Goal: Check status: Check status

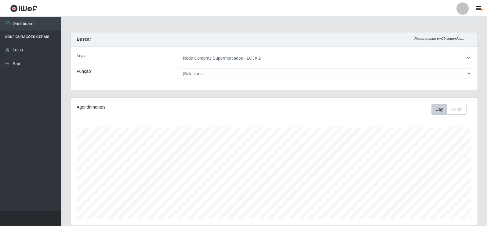
select select "161"
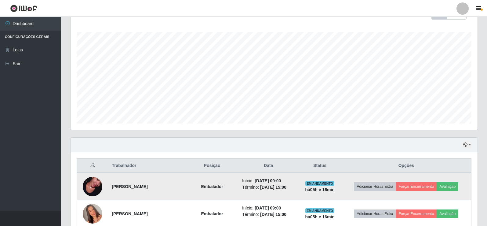
scroll to position [190, 0]
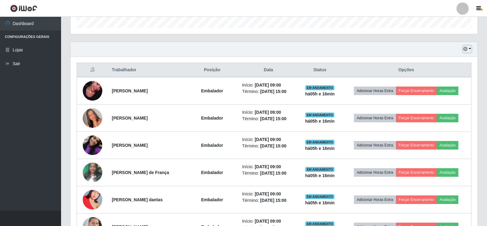
click at [467, 45] on button "button" at bounding box center [467, 48] width 9 height 7
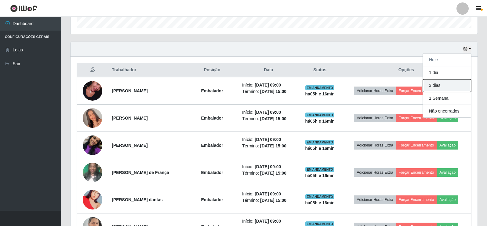
click at [433, 84] on button "3 dias" at bounding box center [447, 85] width 48 height 13
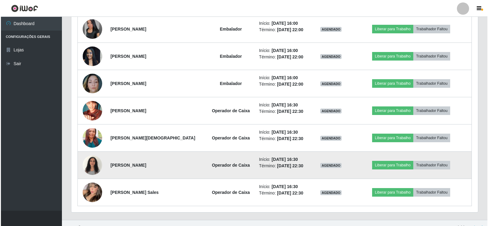
scroll to position [1864, 0]
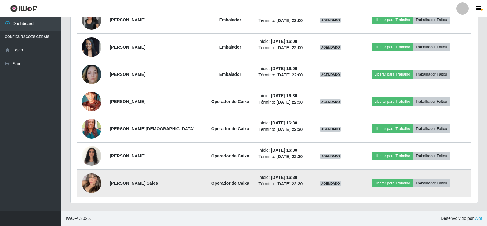
click at [92, 183] on img at bounding box center [92, 182] width 20 height 27
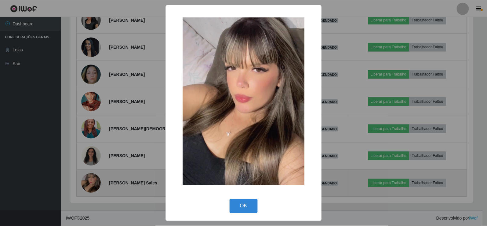
scroll to position [127, 404]
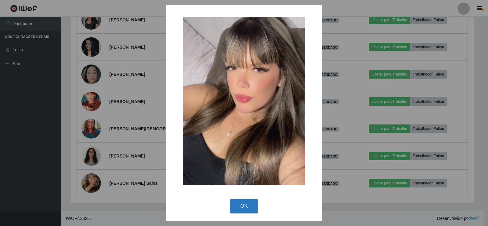
click at [236, 206] on button "OK" at bounding box center [244, 206] width 28 height 14
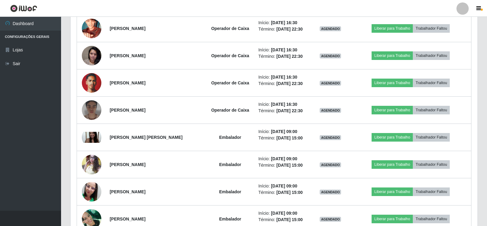
scroll to position [1498, 0]
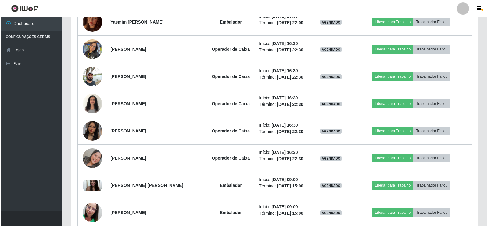
scroll to position [613, 0]
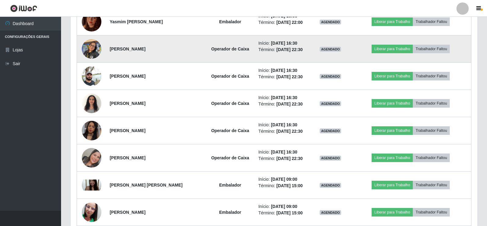
click at [92, 46] on img at bounding box center [92, 49] width 20 height 26
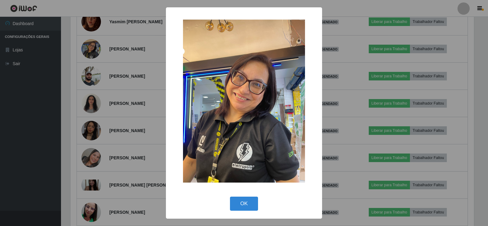
click at [109, 52] on div "× OK Cancel" at bounding box center [244, 113] width 488 height 226
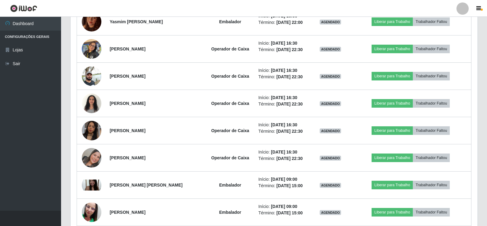
scroll to position [127, 407]
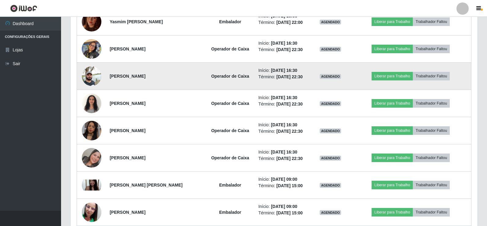
click at [92, 76] on img at bounding box center [92, 76] width 20 height 26
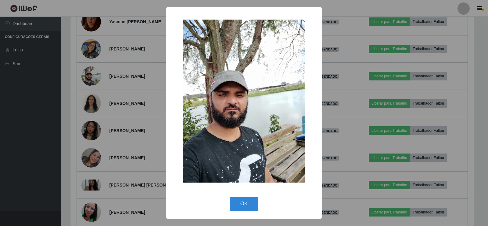
click at [119, 72] on div "× OK Cancel" at bounding box center [244, 113] width 488 height 226
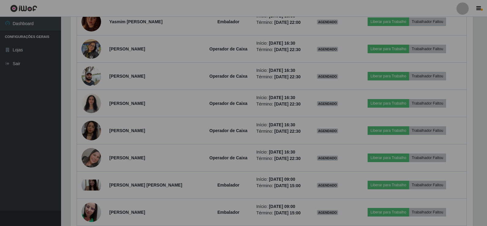
scroll to position [127, 407]
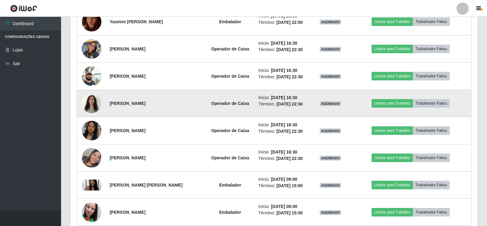
click at [94, 102] on img at bounding box center [92, 103] width 20 height 26
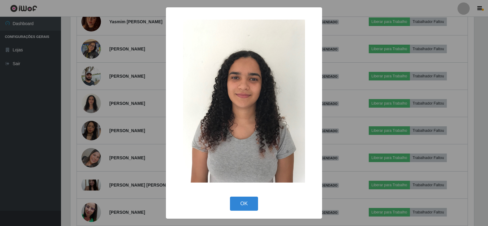
click at [108, 98] on div "× OK Cancel" at bounding box center [244, 113] width 488 height 226
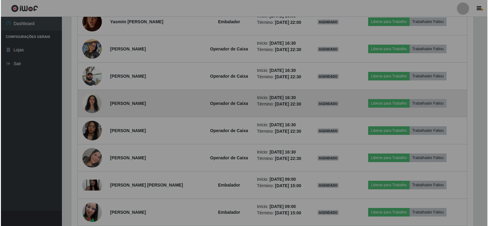
scroll to position [127, 407]
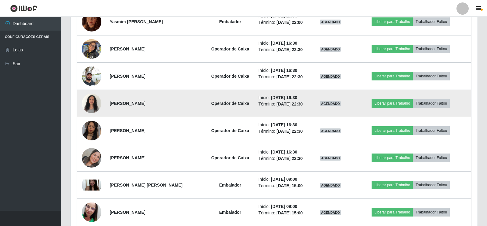
click at [95, 101] on img at bounding box center [92, 103] width 20 height 26
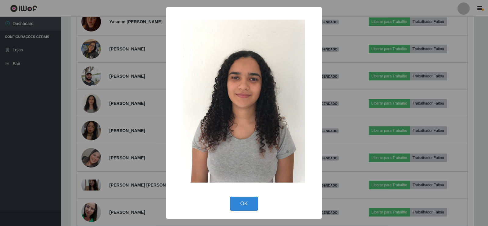
click at [113, 92] on div "× OK Cancel" at bounding box center [244, 113] width 488 height 226
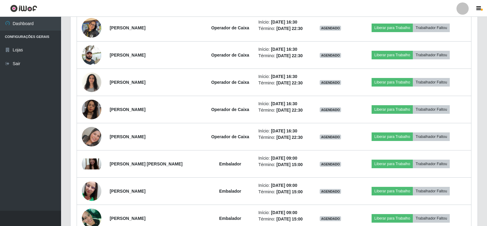
scroll to position [643, 0]
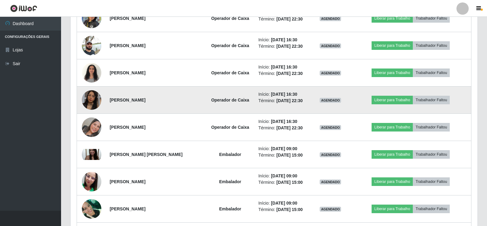
click at [92, 95] on img at bounding box center [92, 99] width 20 height 35
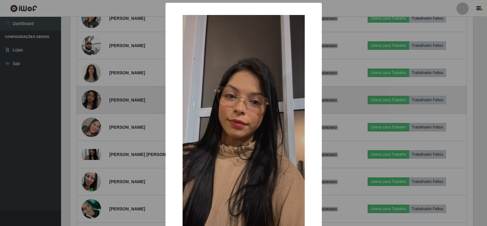
scroll to position [127, 404]
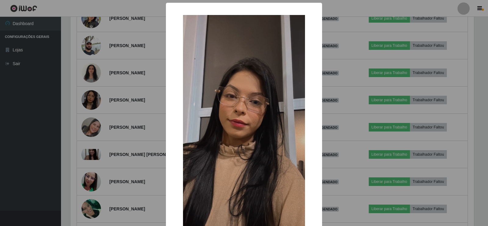
click at [105, 83] on div "× OK Cancel" at bounding box center [244, 113] width 488 height 226
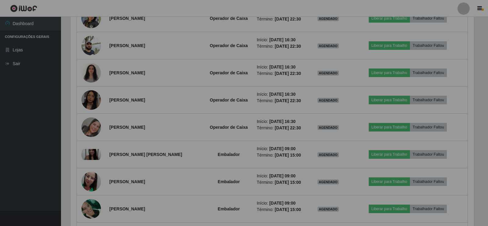
scroll to position [127, 407]
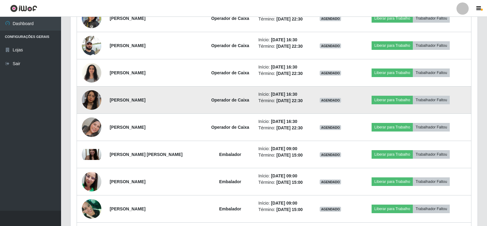
click at [95, 100] on img at bounding box center [92, 99] width 20 height 35
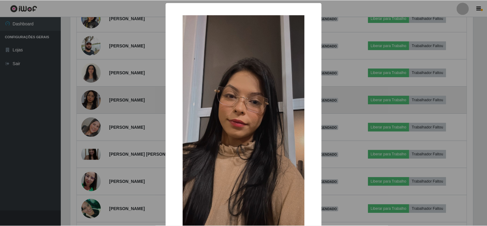
scroll to position [127, 404]
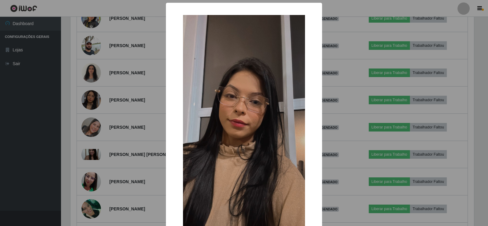
click at [109, 81] on div "× OK Cancel" at bounding box center [244, 113] width 488 height 226
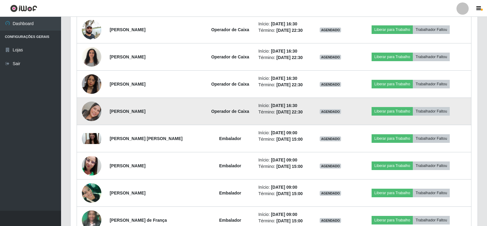
scroll to position [0, 0]
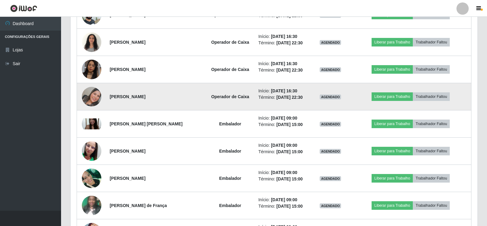
click at [92, 93] on img at bounding box center [92, 97] width 20 height 20
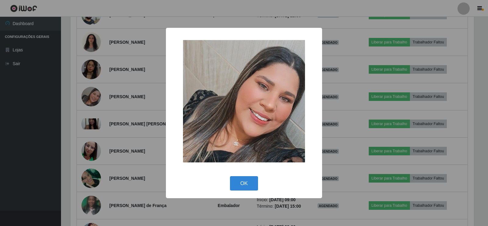
click at [112, 81] on div "× OK Cancel" at bounding box center [244, 113] width 488 height 226
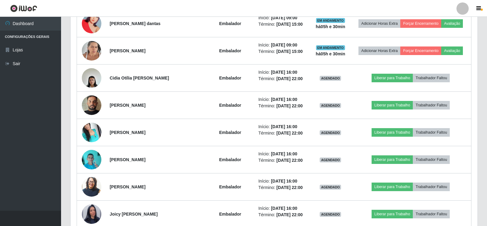
scroll to position [183, 0]
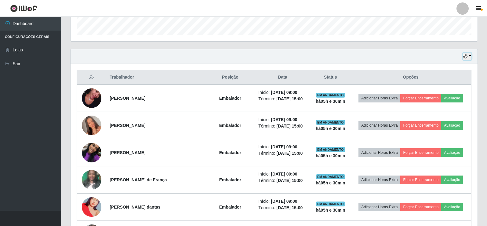
click at [470, 58] on button "button" at bounding box center [467, 56] width 9 height 7
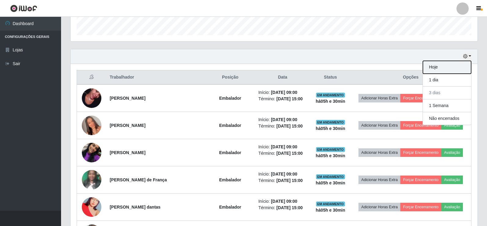
click at [440, 69] on button "Hoje" at bounding box center [447, 67] width 48 height 13
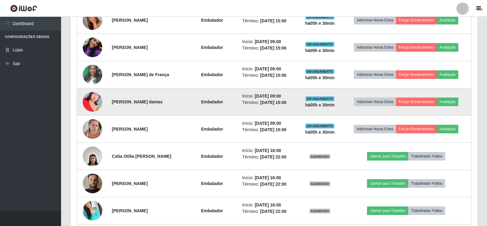
scroll to position [275, 0]
